Goal: Find specific page/section: Find specific page/section

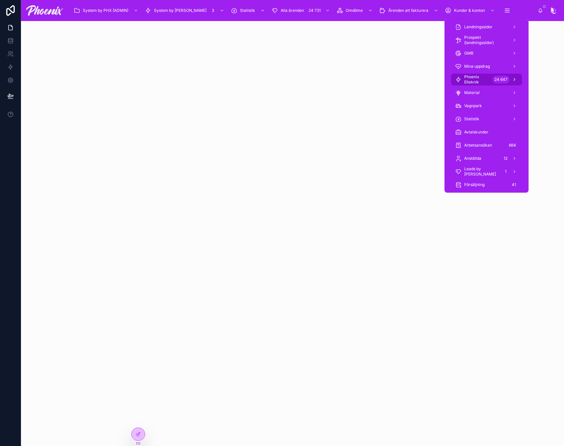
click at [484, 76] on span "Phoenix Elteknik" at bounding box center [478, 79] width 26 height 11
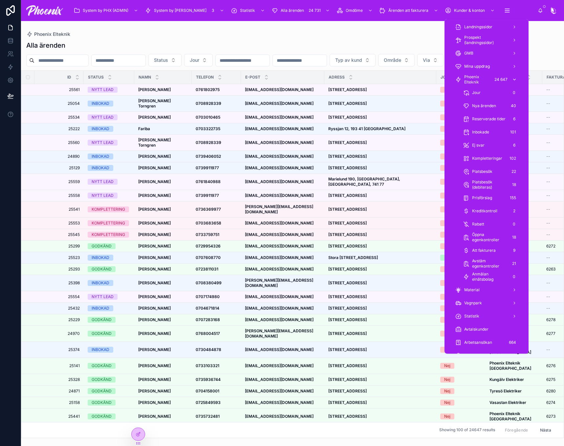
click at [468, 81] on span "Phoenix Elteknik" at bounding box center [478, 79] width 26 height 11
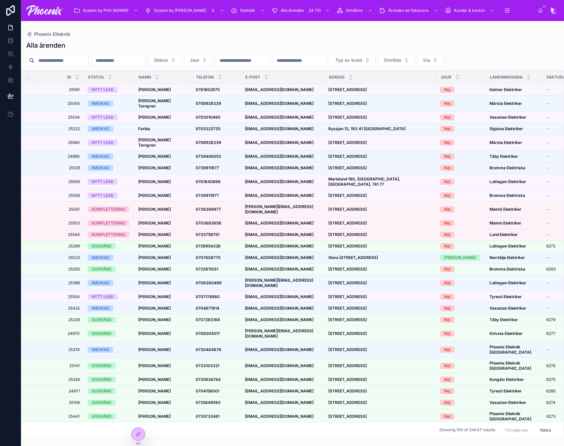
click at [327, 62] on input "text" at bounding box center [300, 60] width 54 height 9
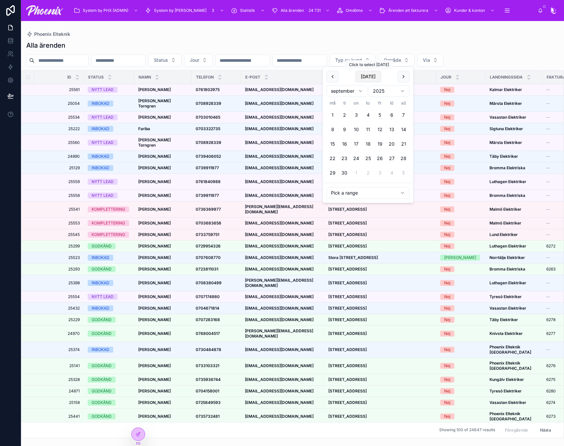
click at [372, 75] on button "Today" at bounding box center [368, 77] width 26 height 12
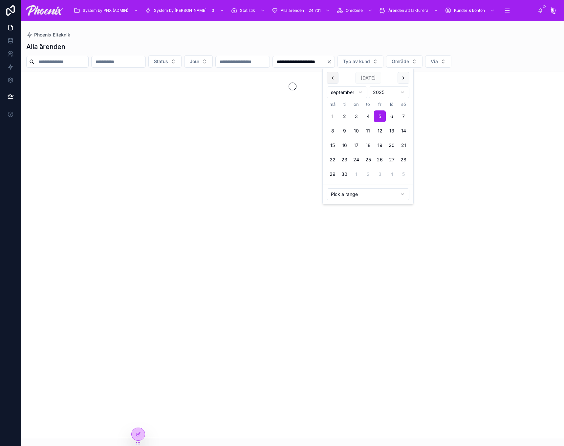
click at [334, 78] on button at bounding box center [333, 78] width 12 height 12
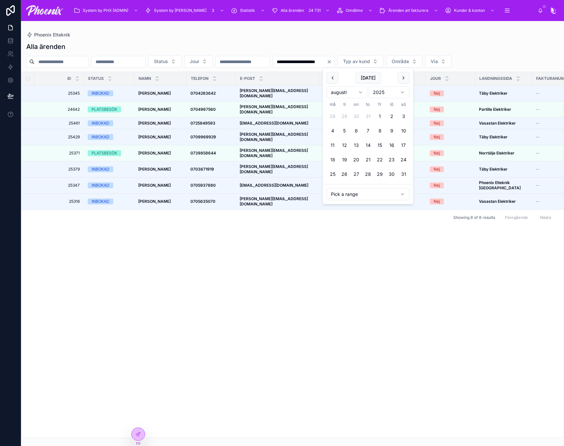
click at [331, 162] on button "18" at bounding box center [333, 160] width 12 height 12
type input "**********"
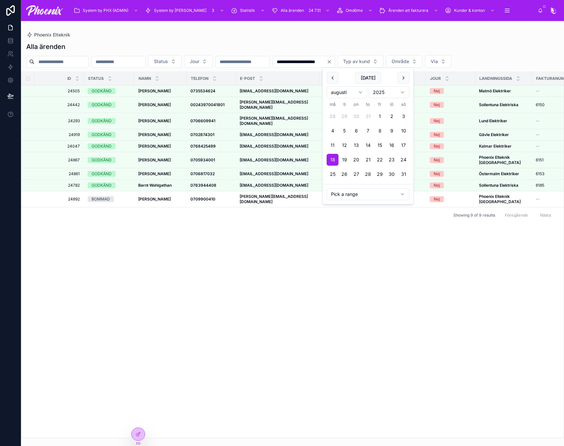
click at [232, 242] on div "Id Status NAMN TELEFON E-POST ADRESS JOUR LANDNINGSSIDA Fakturanummer sen. uppd…" at bounding box center [292, 255] width 543 height 366
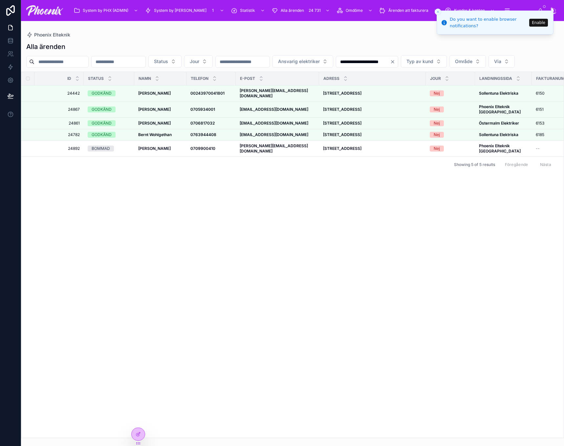
click at [441, 11] on button "Close toast" at bounding box center [438, 12] width 7 height 7
